Goal: Book appointment/travel/reservation

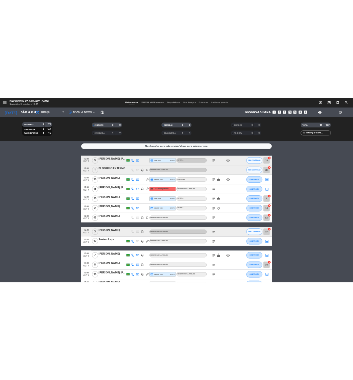
scroll to position [86, 0]
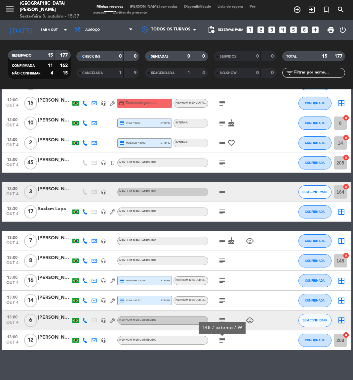
click at [294, 29] on icon "looks_5" at bounding box center [294, 29] width 9 height 9
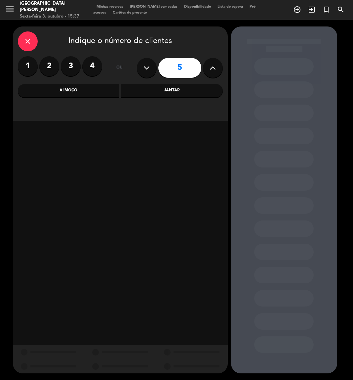
click at [88, 87] on div "Almoço" at bounding box center [69, 90] width 102 height 13
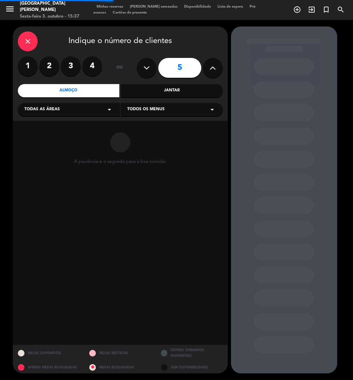
click at [63, 110] on div "Todas as áreas arrow_drop_down" at bounding box center [69, 109] width 102 height 13
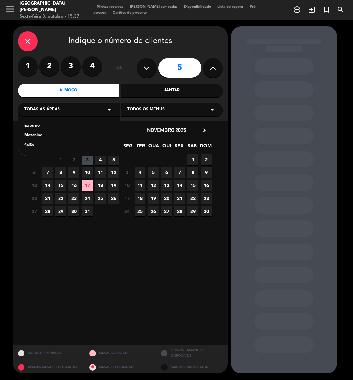
click at [32, 125] on div "Externo" at bounding box center [68, 126] width 89 height 7
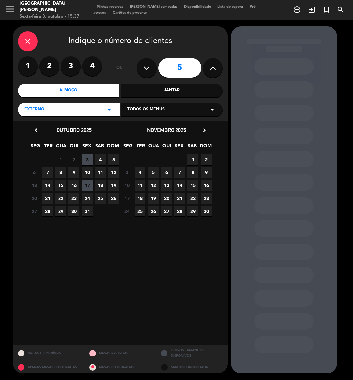
click at [97, 159] on span "4" at bounding box center [100, 159] width 11 height 11
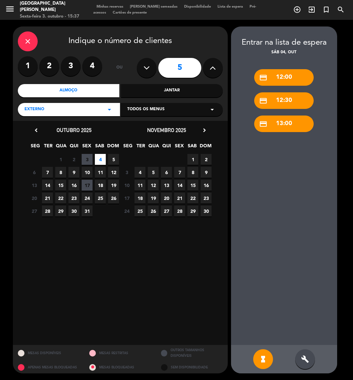
click at [312, 357] on div "build" at bounding box center [306, 359] width 20 height 20
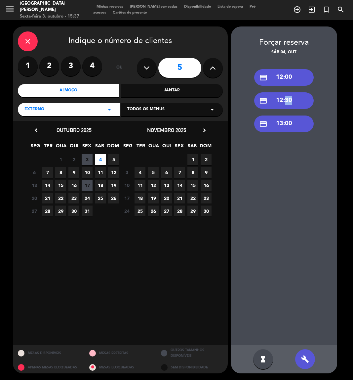
drag, startPoint x: 287, startPoint y: 91, endPoint x: 283, endPoint y: 101, distance: 11.0
click at [283, 101] on div "credit_card 12:00 credit_card 12:30 credit_card 13:00" at bounding box center [284, 200] width 106 height 289
click at [283, 101] on div "credit_card 12:30" at bounding box center [284, 100] width 60 height 17
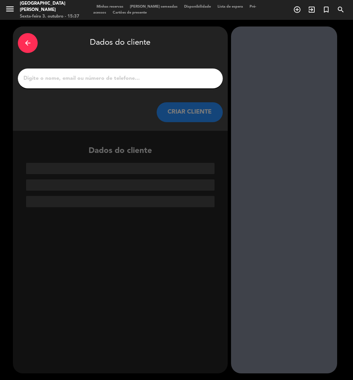
click at [134, 78] on input "1" at bounding box center [120, 78] width 195 height 9
paste input "Cristiam [PERSON_NAME] [PERSON_NAME]"
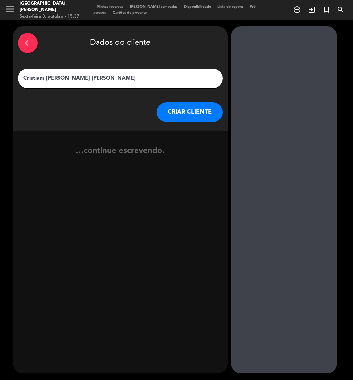
type input "Cristiam [PERSON_NAME] [PERSON_NAME]"
click at [193, 119] on button "CRIAR CLIENTE" at bounding box center [190, 112] width 66 height 20
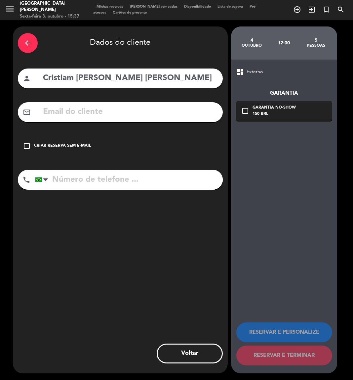
click at [67, 110] on input "text" at bounding box center [130, 112] width 176 height 14
paste input "[EMAIL_ADDRESS][DOMAIN_NAME]"
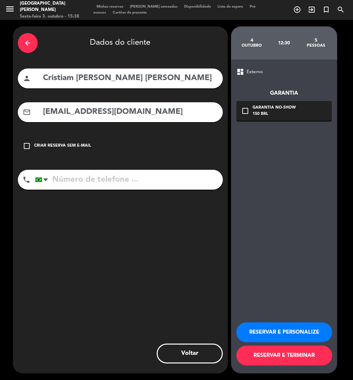
type input "[EMAIL_ADDRESS][DOMAIN_NAME]"
click at [88, 181] on input "tel" at bounding box center [129, 180] width 188 height 20
paste input "[PHONE_NUMBER]"
type input "[PHONE_NUMBER]"
click at [277, 328] on button "RESERVAR E PERSONALIZE" at bounding box center [285, 332] width 96 height 20
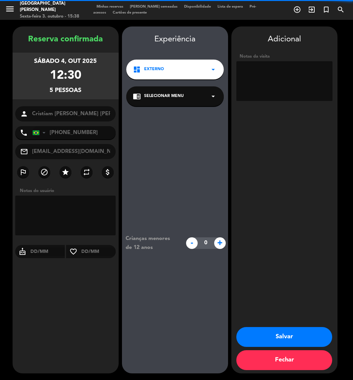
click at [271, 78] on textarea at bounding box center [285, 81] width 96 height 40
type textarea "105 / externo / W"
click at [297, 334] on button "Salvar" at bounding box center [285, 337] width 96 height 20
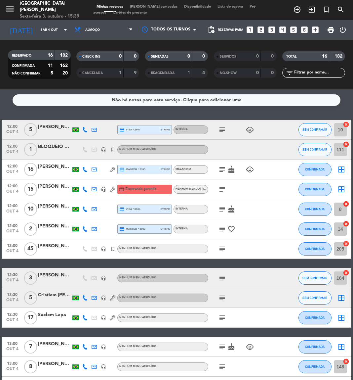
click at [321, 73] on input "text" at bounding box center [319, 72] width 51 height 7
paste input "[PERSON_NAME]"
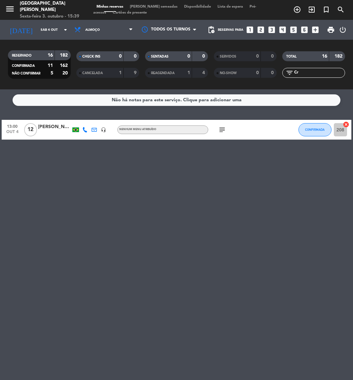
type input "C"
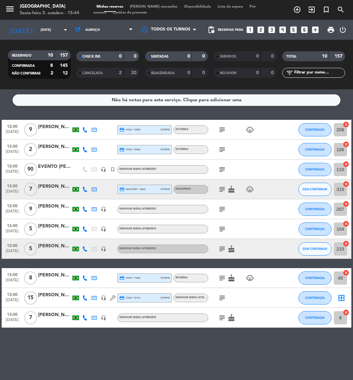
click at [222, 130] on icon "subject" at bounding box center [222, 130] width 8 height 8
click at [303, 71] on input "text" at bounding box center [319, 72] width 51 height 7
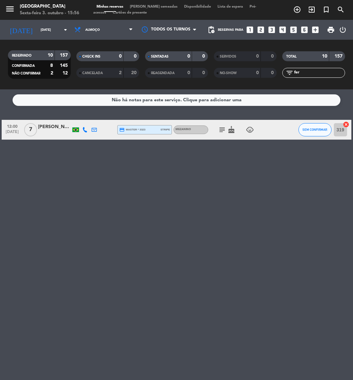
type input "fer"
click at [149, 207] on div "Não há notas para este serviço. Clique para adicionar uma 12:00 [DATE] 7 [PERSO…" at bounding box center [176, 234] width 353 height 291
click at [223, 131] on icon "subject" at bounding box center [222, 130] width 8 height 8
click at [49, 127] on div "[PERSON_NAME]" at bounding box center [54, 127] width 33 height 8
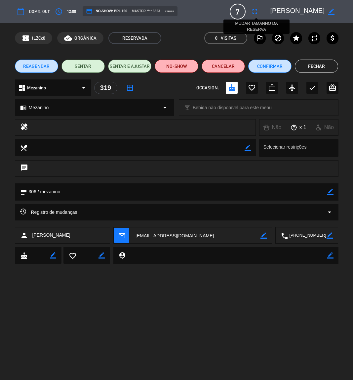
click at [253, 14] on icon "fullscreen" at bounding box center [255, 12] width 8 height 8
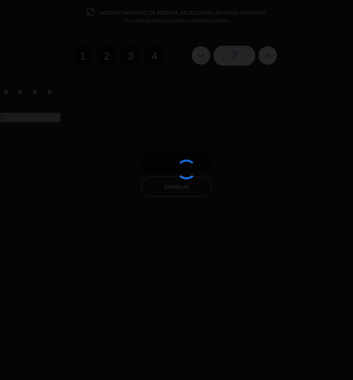
click at [203, 60] on edit-booking-info-modal "MUDAR TAMANHO DA RESERVA, SELECIONAR UM NOVO TAMANHO O CLIENTE RECEBERÁ UM CORR…" at bounding box center [176, 190] width 353 height 380
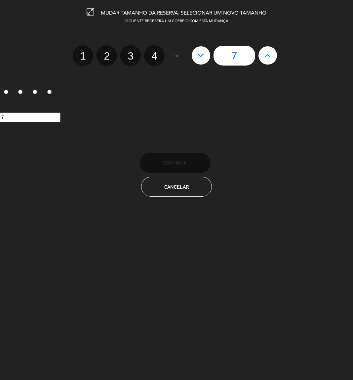
click at [203, 60] on button at bounding box center [201, 55] width 19 height 18
type input "6"
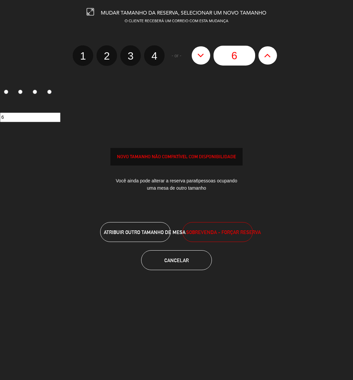
click at [203, 60] on button at bounding box center [201, 55] width 19 height 18
type input "5"
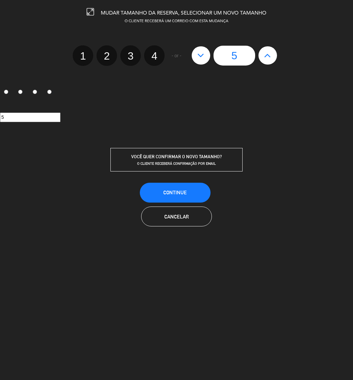
click at [203, 60] on button at bounding box center [201, 55] width 19 height 18
click at [199, 50] on icon at bounding box center [201, 55] width 7 height 11
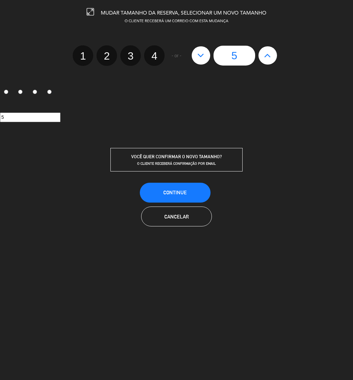
click at [301, 35] on div "1 2 3 4 - or - 5" at bounding box center [176, 48] width 363 height 34
click at [207, 57] on button at bounding box center [201, 55] width 19 height 18
click at [204, 54] on icon at bounding box center [201, 55] width 7 height 11
click at [286, 108] on div "5" at bounding box center [176, 117] width 353 height 34
